Goal: Book appointment/travel/reservation

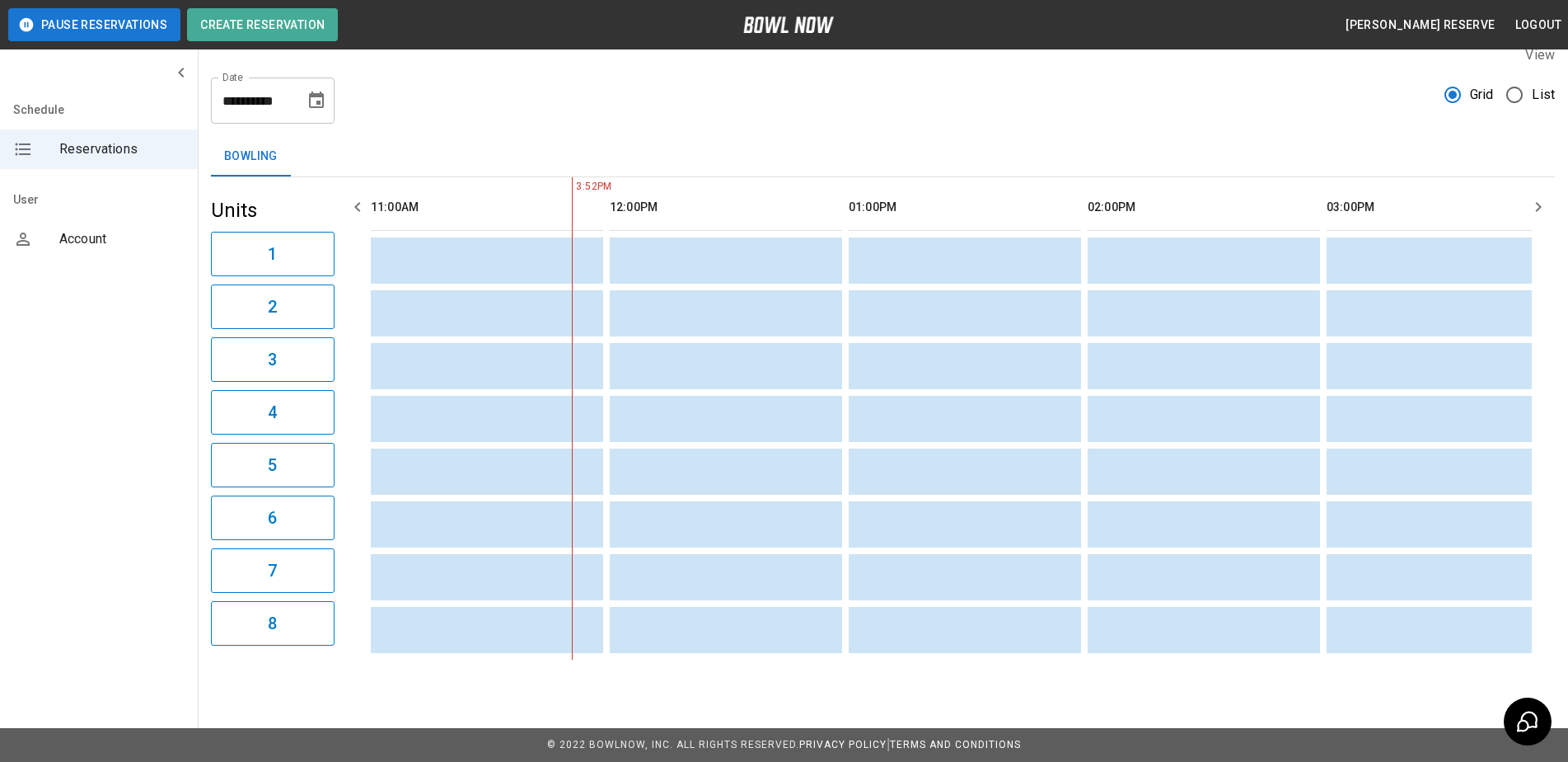
click at [1524, 191] on button "button" at bounding box center [1538, 207] width 33 height 33
click at [369, 183] on div "11:00AM 12:00PM 01:00PM 02:00PM 03:00PM 04:00PM 05:00PM 06:00PM 07:00PM 08:00PM…" at bounding box center [947, 419] width 1214 height 482
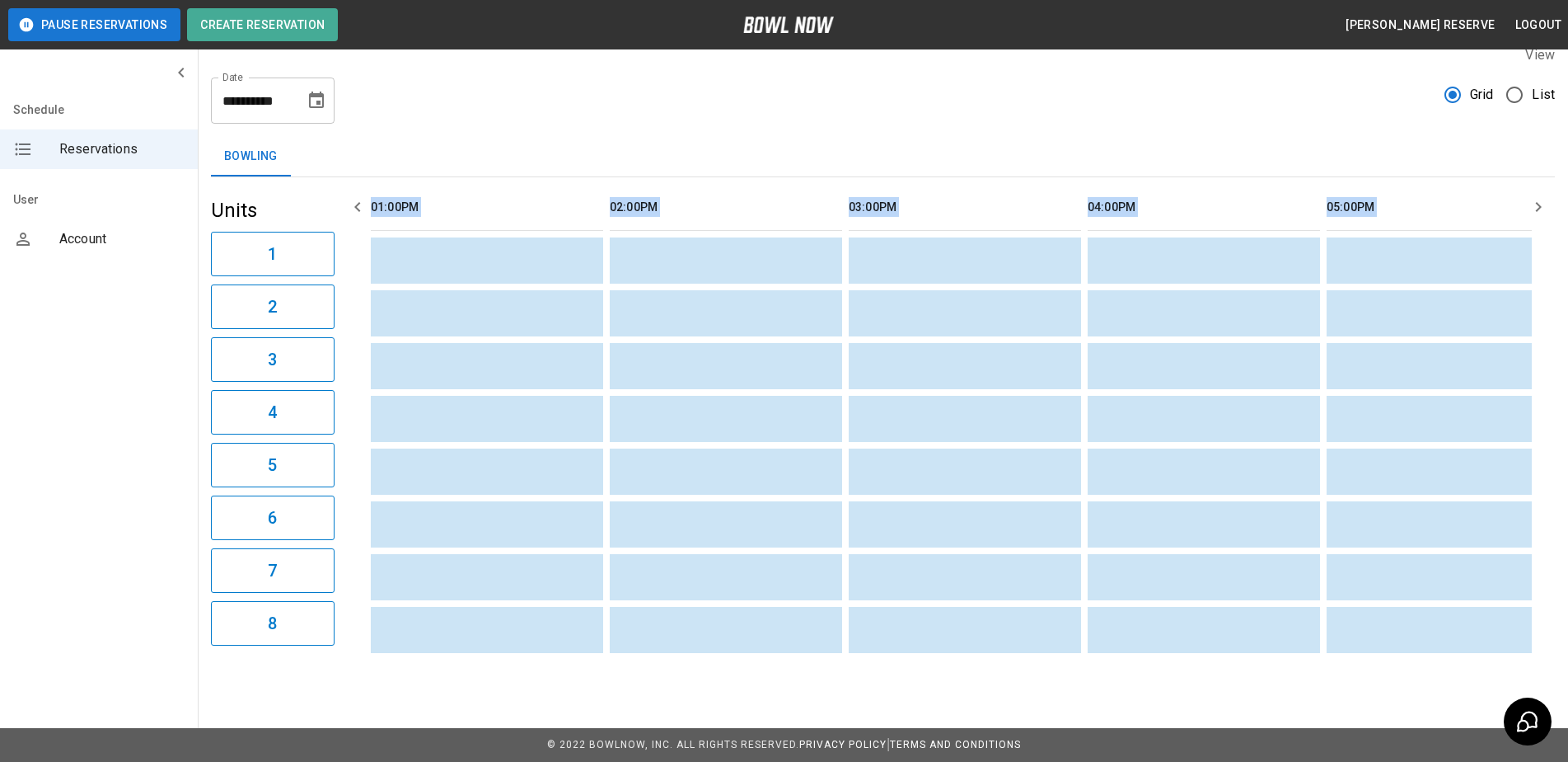
click at [355, 198] on icon "button" at bounding box center [357, 207] width 20 height 20
click at [347, 198] on button "button" at bounding box center [357, 207] width 33 height 33
click at [510, 108] on div "**********" at bounding box center [883, 94] width 1344 height 59
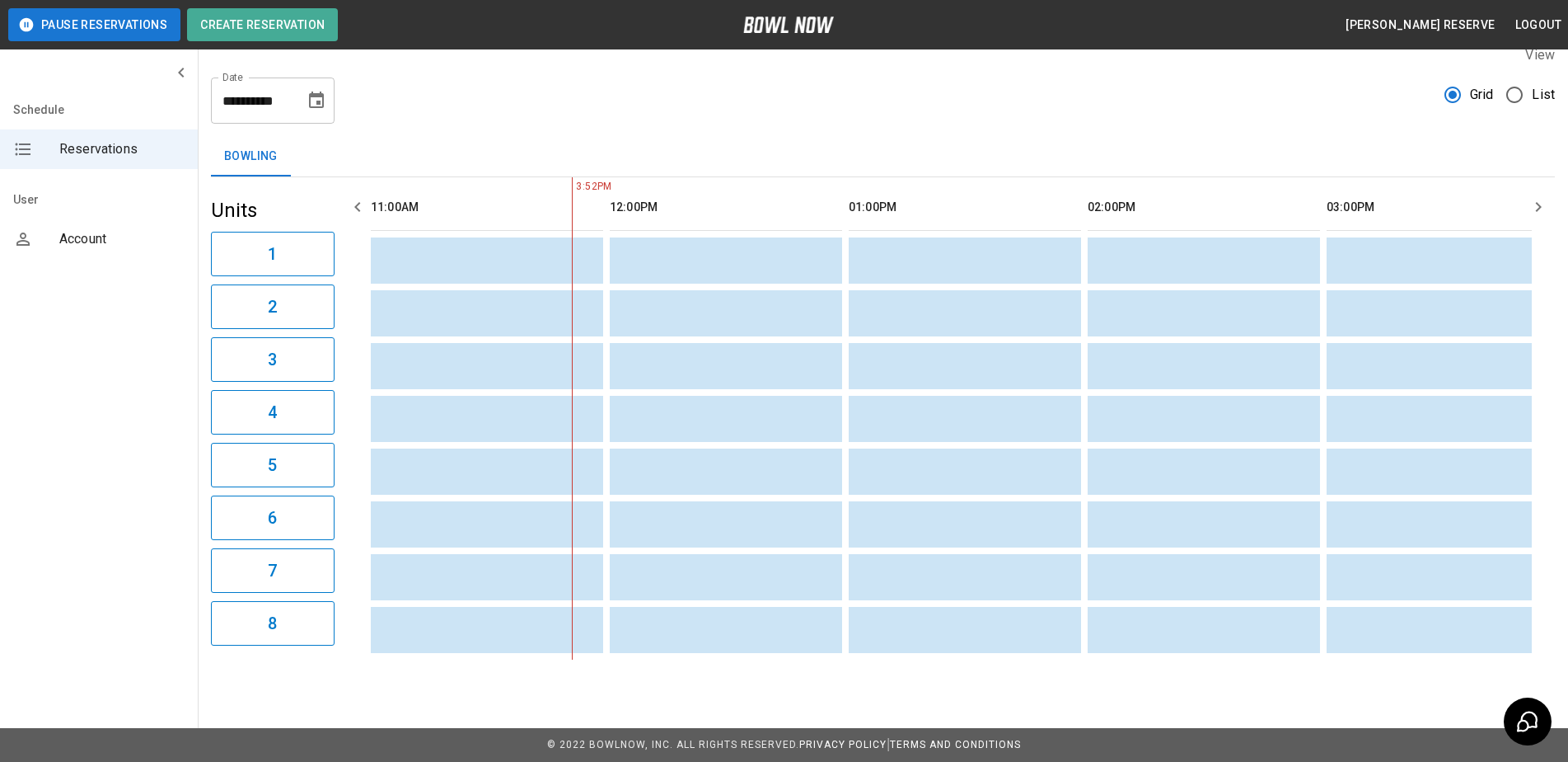
click at [1545, 197] on icon "button" at bounding box center [1538, 207] width 20 height 20
click at [1543, 197] on icon "button" at bounding box center [1538, 207] width 20 height 20
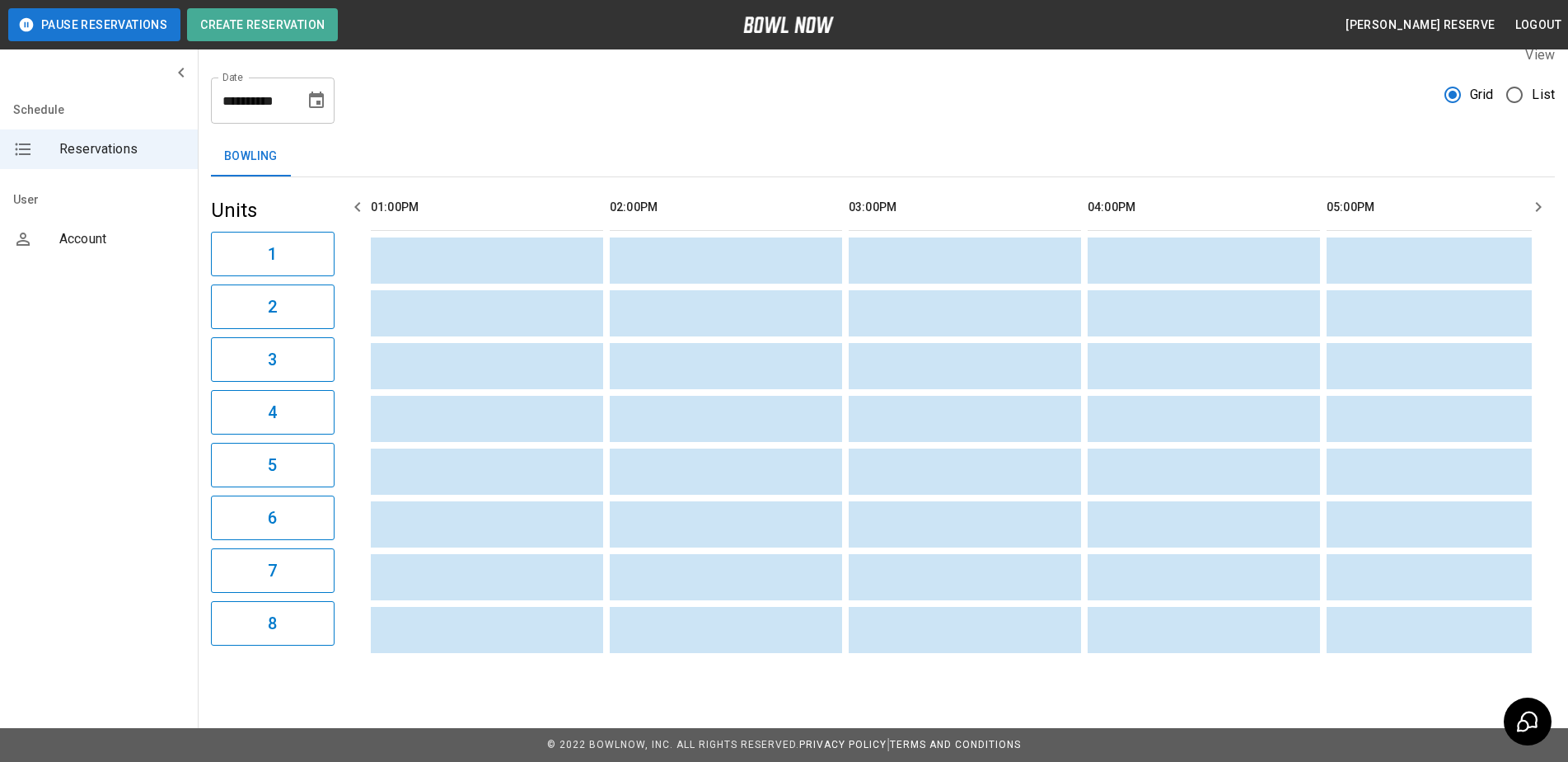
scroll to position [0, 717]
click at [1543, 197] on icon "button" at bounding box center [1538, 207] width 20 height 20
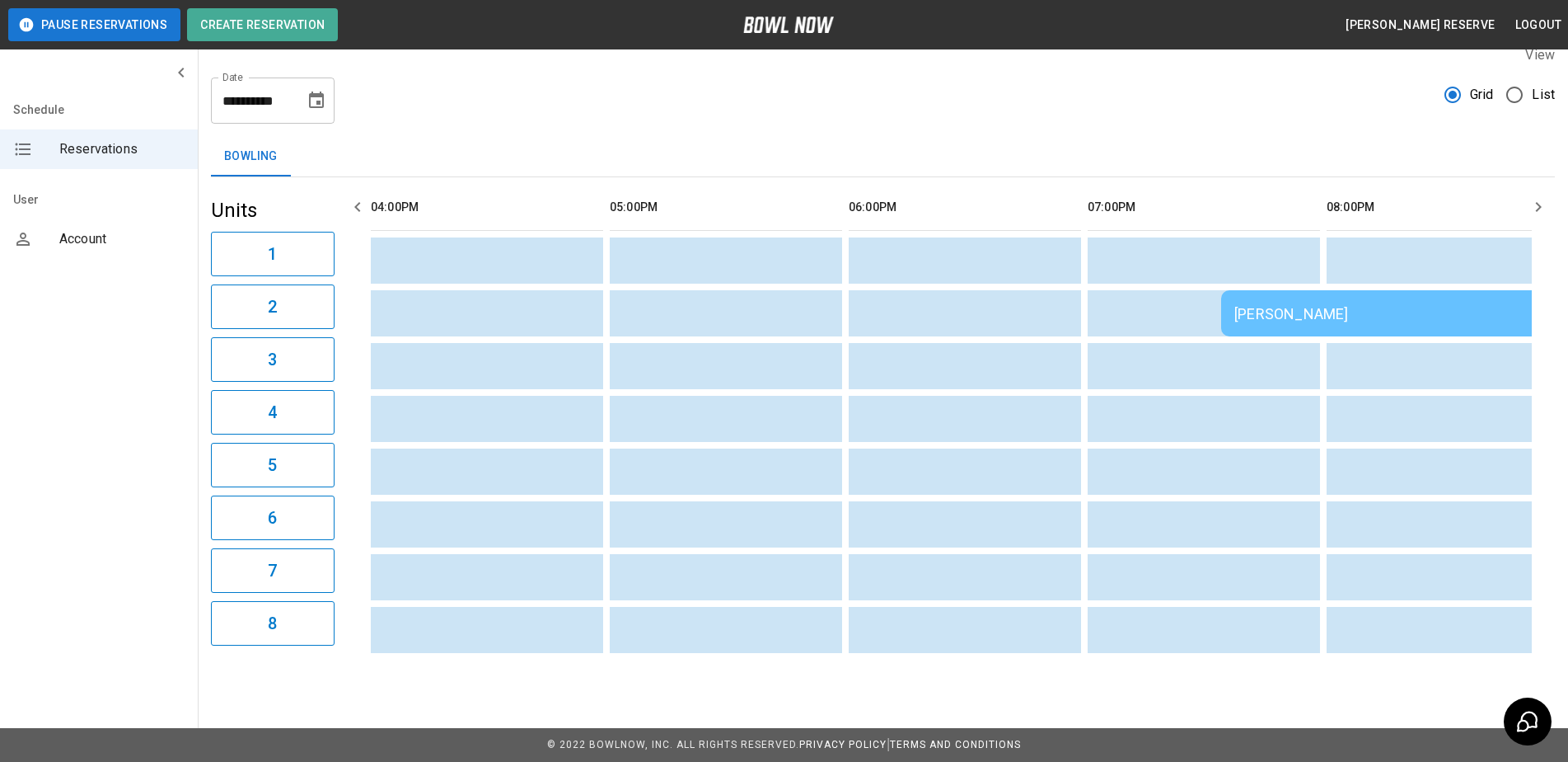
click at [1543, 197] on icon "button" at bounding box center [1538, 207] width 20 height 20
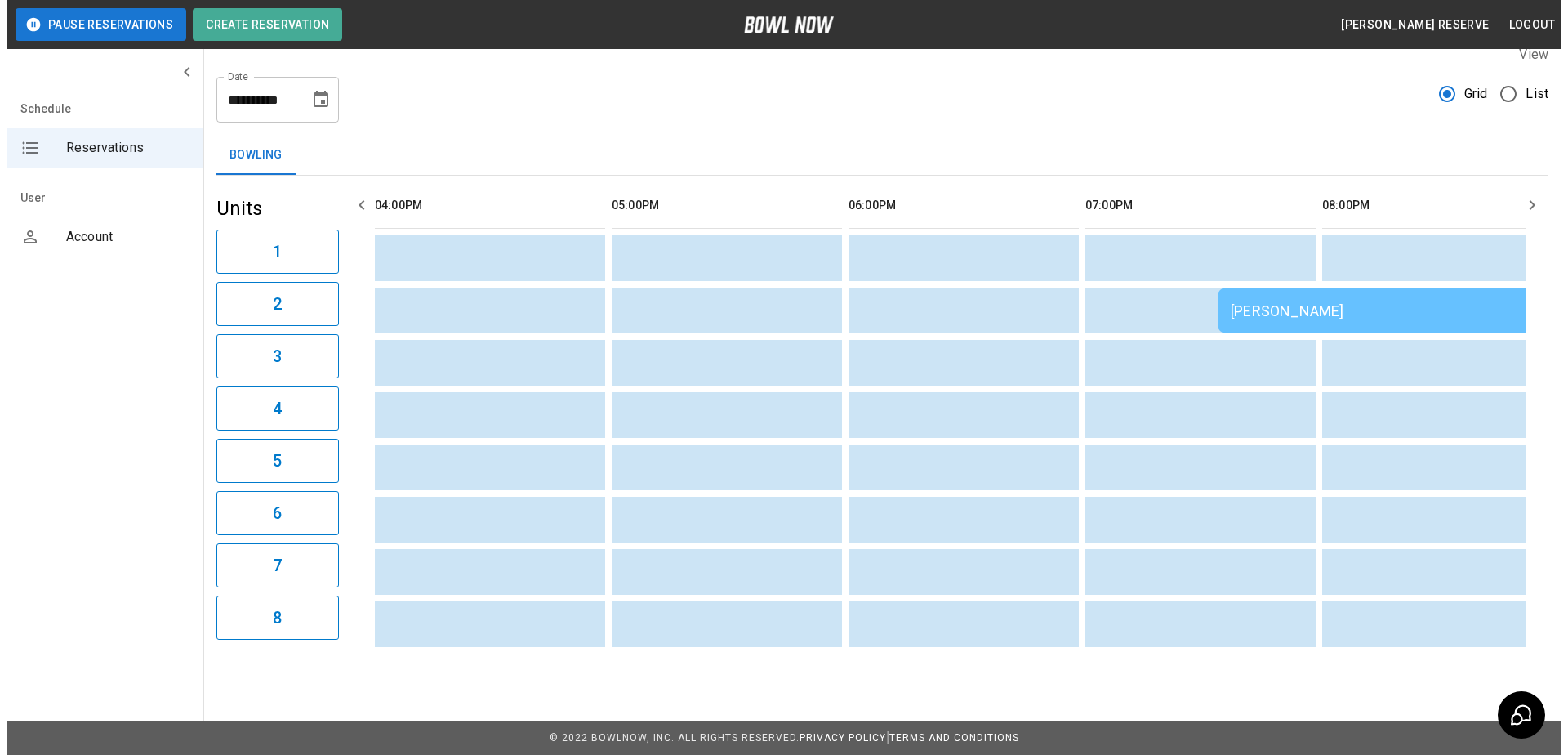
scroll to position [0, 1421]
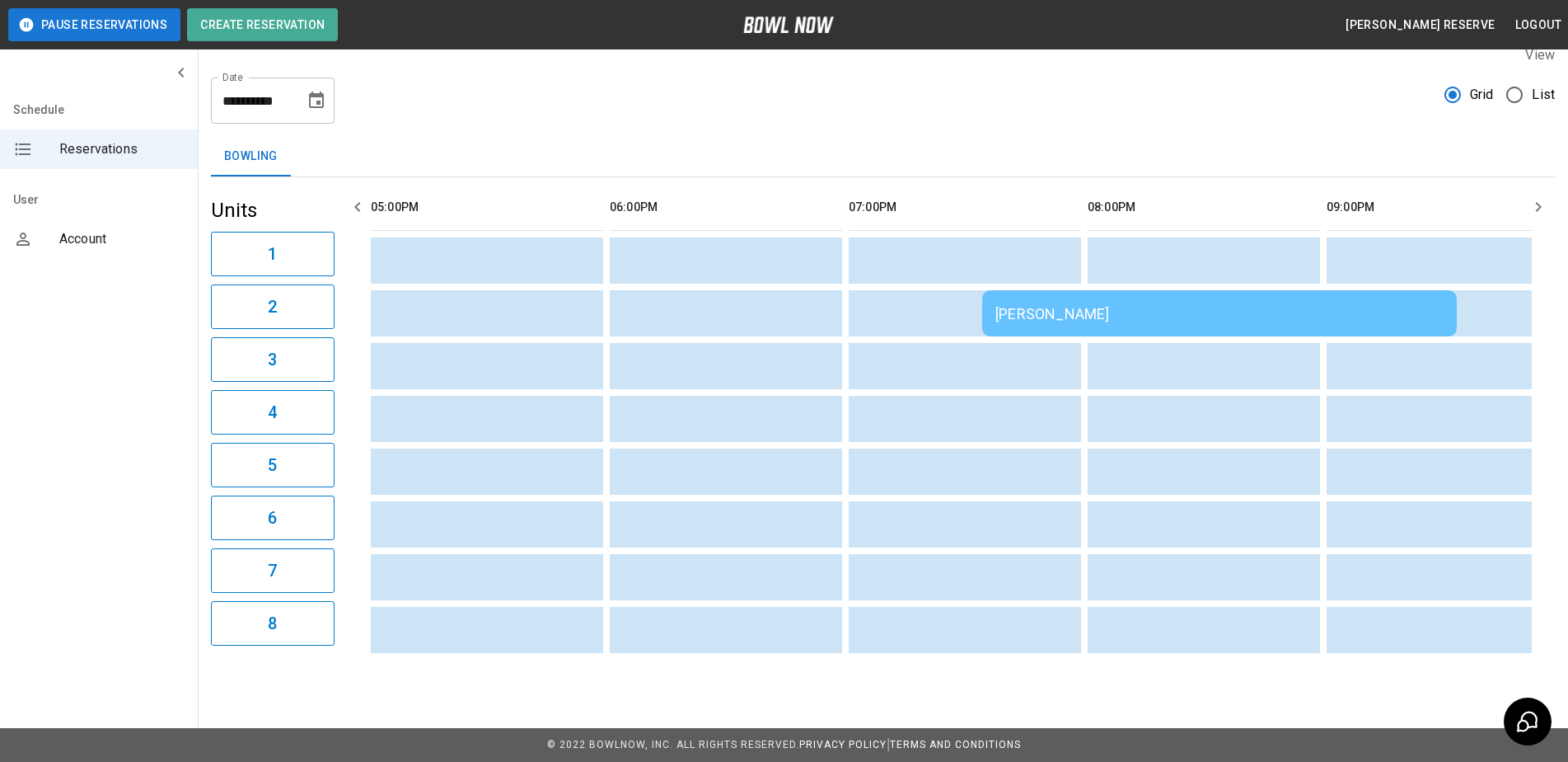
click at [1170, 315] on td "[PERSON_NAME]" at bounding box center [1219, 313] width 475 height 46
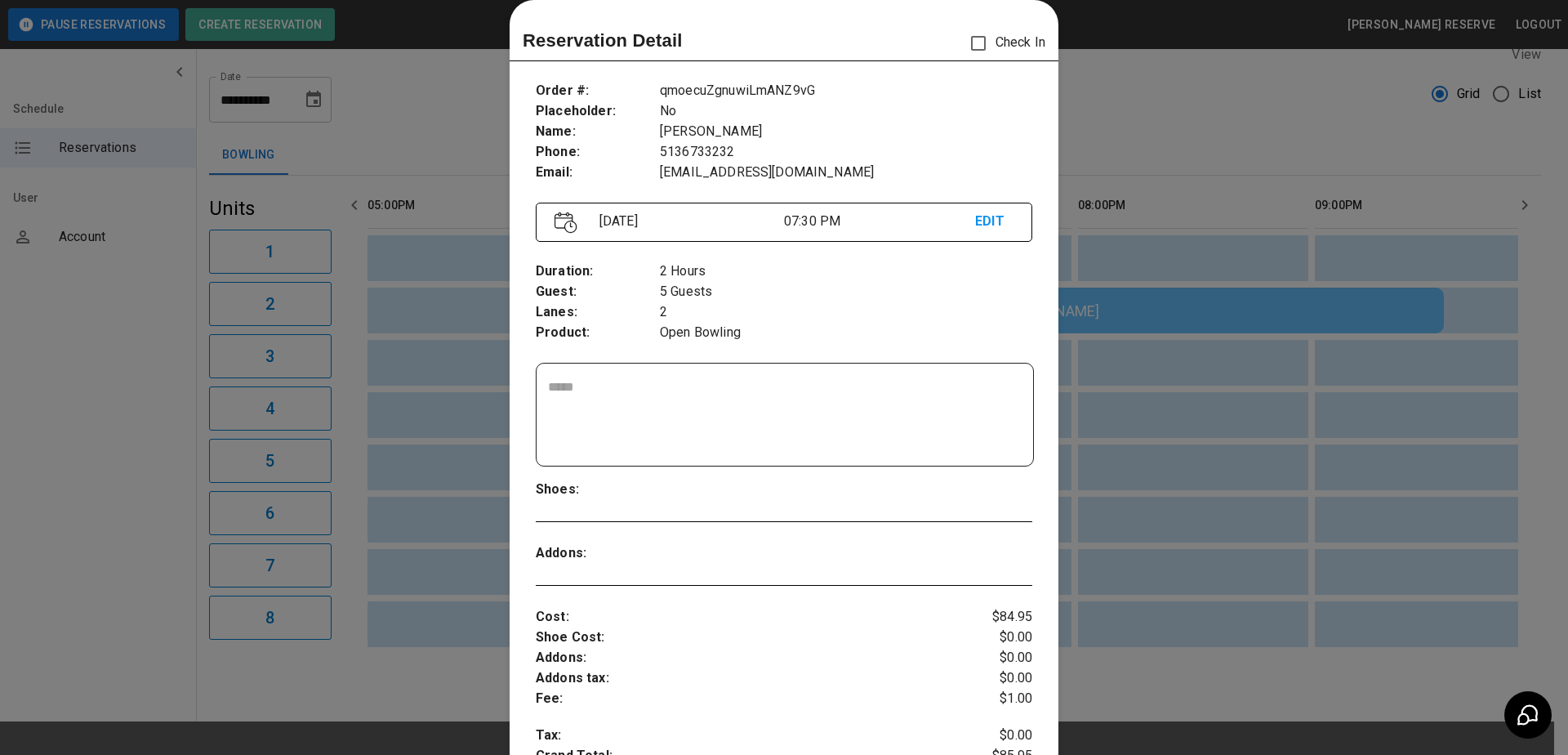
click at [1209, 69] on div at bounding box center [784, 377] width 1568 height 755
